Goal: Ask a question: Seek information or help from site administrators or community

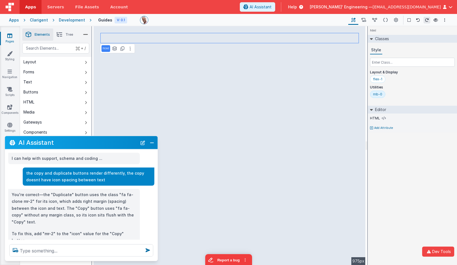
scroll to position [88, 0]
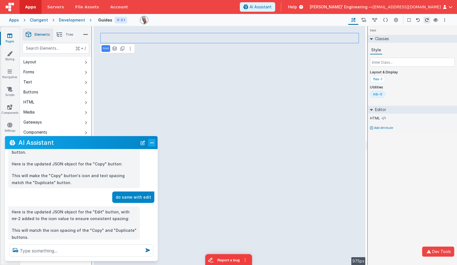
click at [152, 142] on button "Close" at bounding box center [151, 142] width 7 height 8
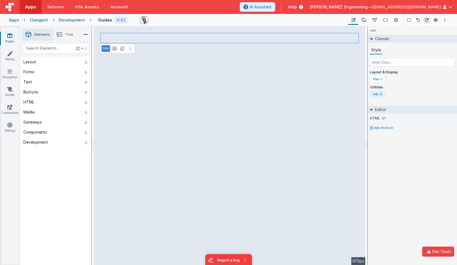
drag, startPoint x: 395, startPoint y: 164, endPoint x: 397, endPoint y: 142, distance: 21.6
click at [395, 164] on div "html Classes Style Layout & Display flex-1 Utilities mb-0 Editor HTML Add Attri…" at bounding box center [412, 145] width 89 height 239
click at [417, 176] on div "html Classes Style Layout & Display flex-1 Utilities mb-0 Editor HTML Add Attri…" at bounding box center [412, 145] width 89 height 239
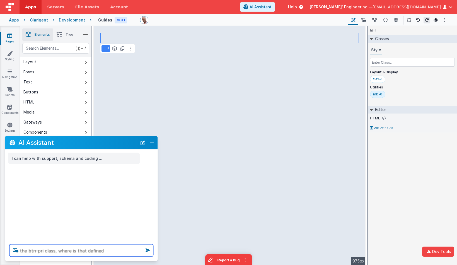
type textarea "the btn-pri class, where is that defined"
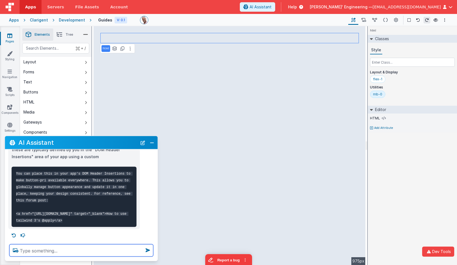
scroll to position [65, 0]
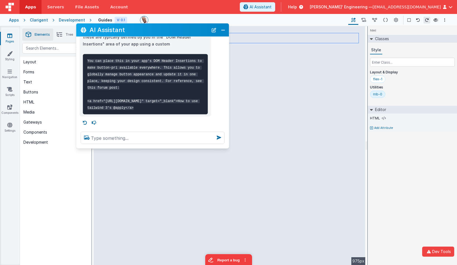
drag, startPoint x: 116, startPoint y: 146, endPoint x: 188, endPoint y: 33, distance: 133.5
click at [188, 33] on h2 "AI Assistant" at bounding box center [148, 29] width 119 height 9
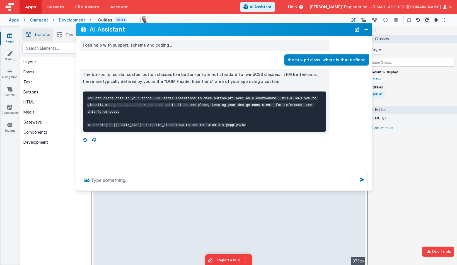
scroll to position [0, 0]
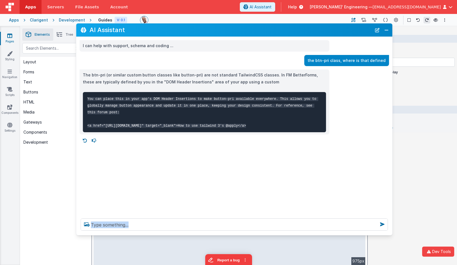
drag, startPoint x: 228, startPoint y: 148, endPoint x: 390, endPoint y: 242, distance: 187.5
click at [390, 235] on div at bounding box center [234, 224] width 316 height 21
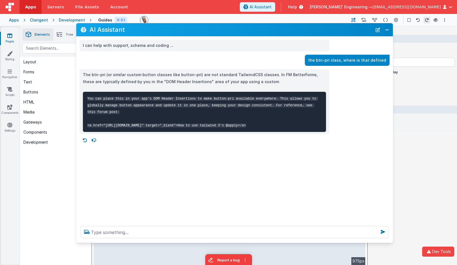
click at [172, 119] on pre "You can place this in your app's DOM Header Insertions to make button-pri avail…" at bounding box center [204, 112] width 243 height 40
drag, startPoint x: 174, startPoint y: 116, endPoint x: 175, endPoint y: 122, distance: 6.0
click at [175, 122] on pre "You can place this in your app's DOM Header Insertions to make button-pri avail…" at bounding box center [204, 112] width 243 height 40
click at [175, 123] on pre "You can place this in your app's DOM Header Insertions to make button-pri avail…" at bounding box center [204, 112] width 243 height 40
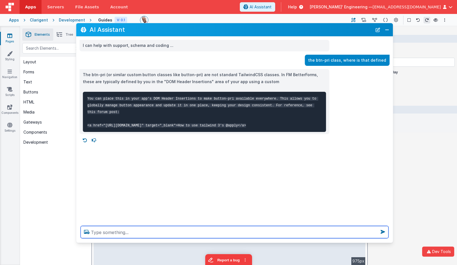
click at [156, 230] on textarea at bounding box center [235, 232] width 308 height 12
type textarea "check the settings to see if its there"
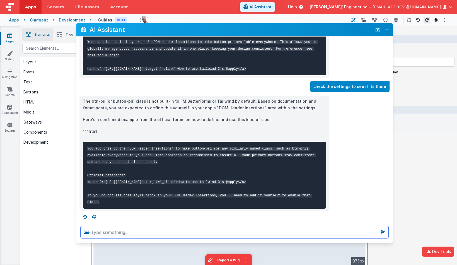
scroll to position [81, 0]
type textarea "are you able to get the site schema"
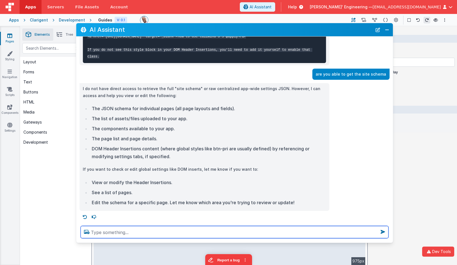
scroll to position [228, 0]
